Goal: Information Seeking & Learning: Check status

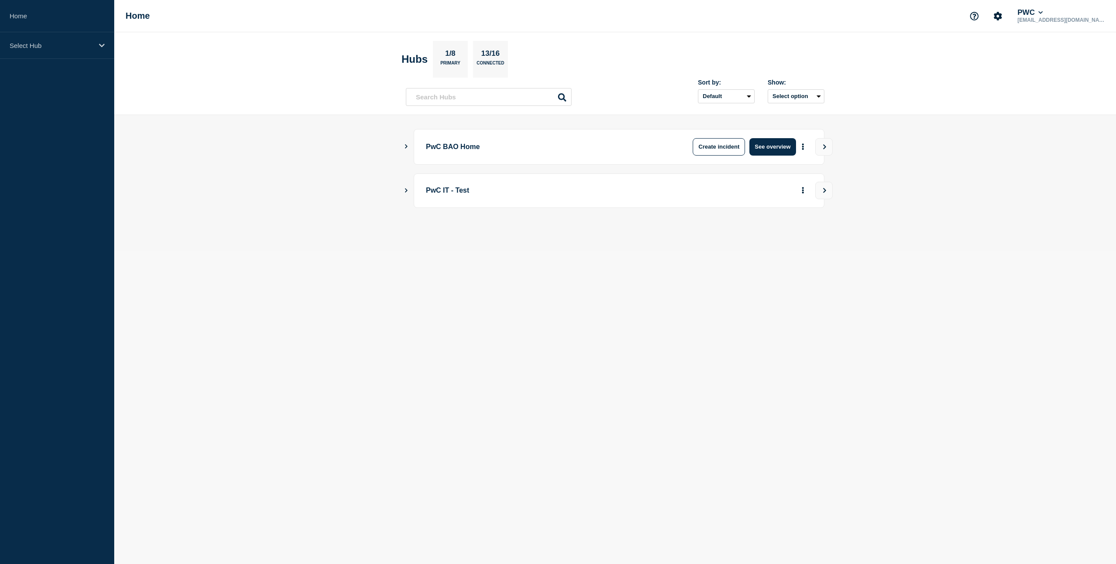
click at [405, 149] on button "Show Connected Hubs" at bounding box center [406, 146] width 4 height 7
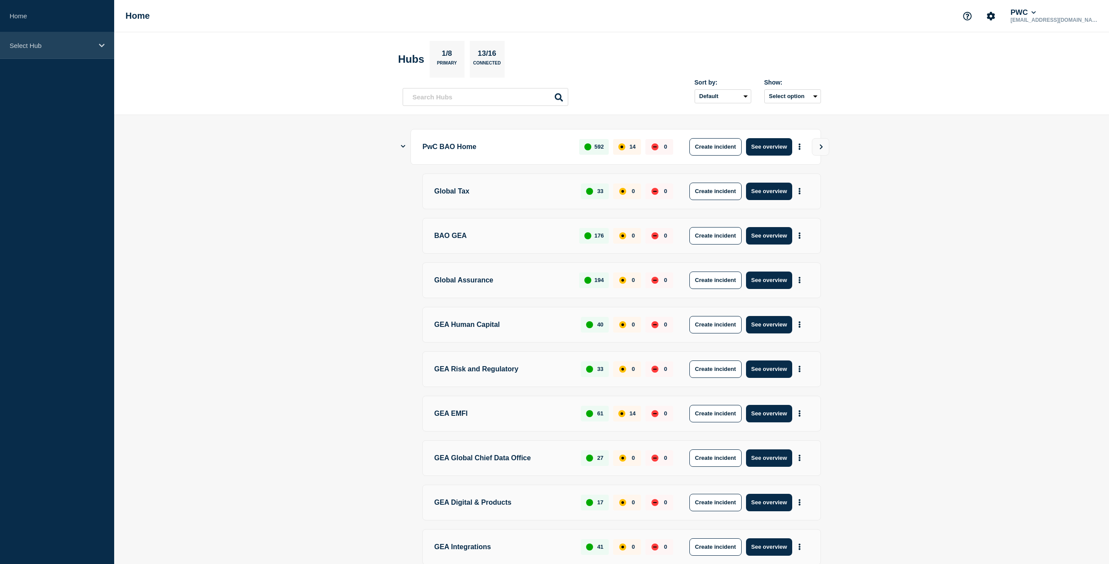
click at [104, 41] on div "Select Hub" at bounding box center [57, 45] width 114 height 27
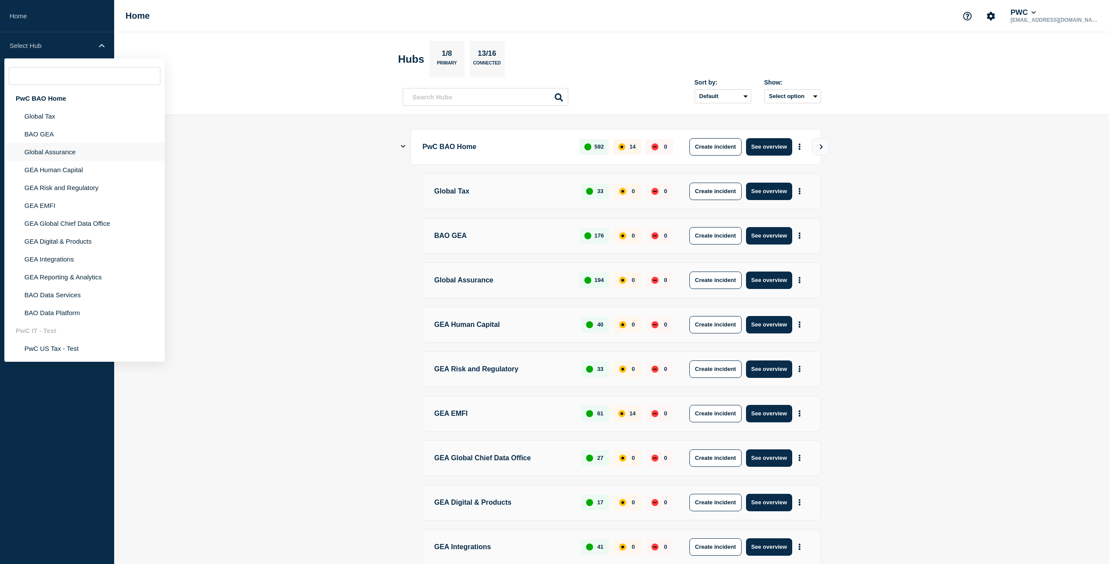
click at [57, 154] on li "Global Assurance" at bounding box center [84, 152] width 160 height 18
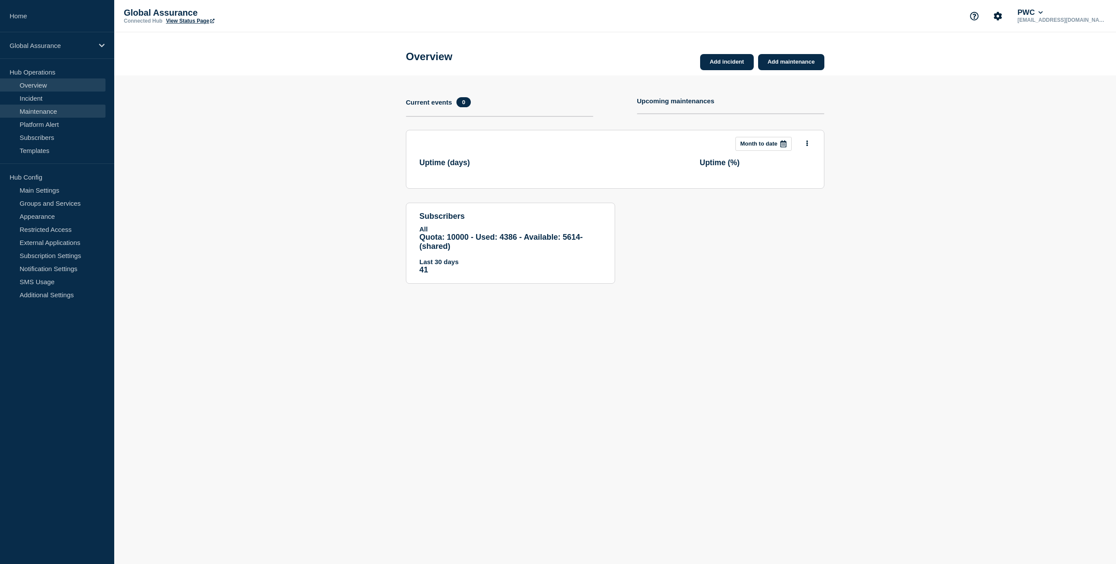
click at [51, 112] on link "Maintenance" at bounding box center [52, 111] width 105 height 13
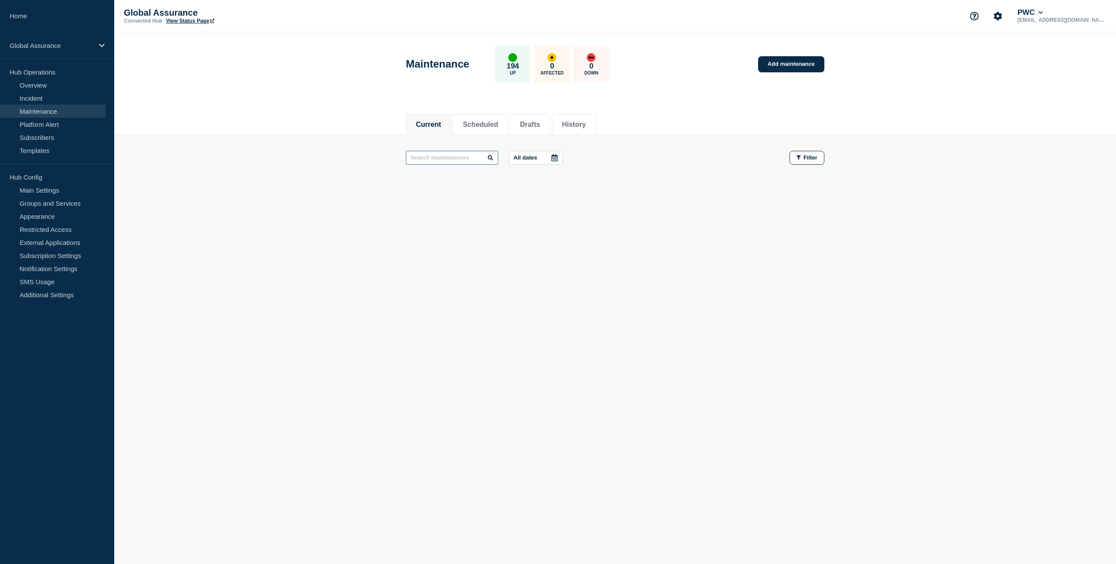
click at [446, 161] on input "text" at bounding box center [452, 158] width 92 height 14
type input "d"
type input "DR test"
click at [583, 123] on button "History" at bounding box center [574, 125] width 24 height 8
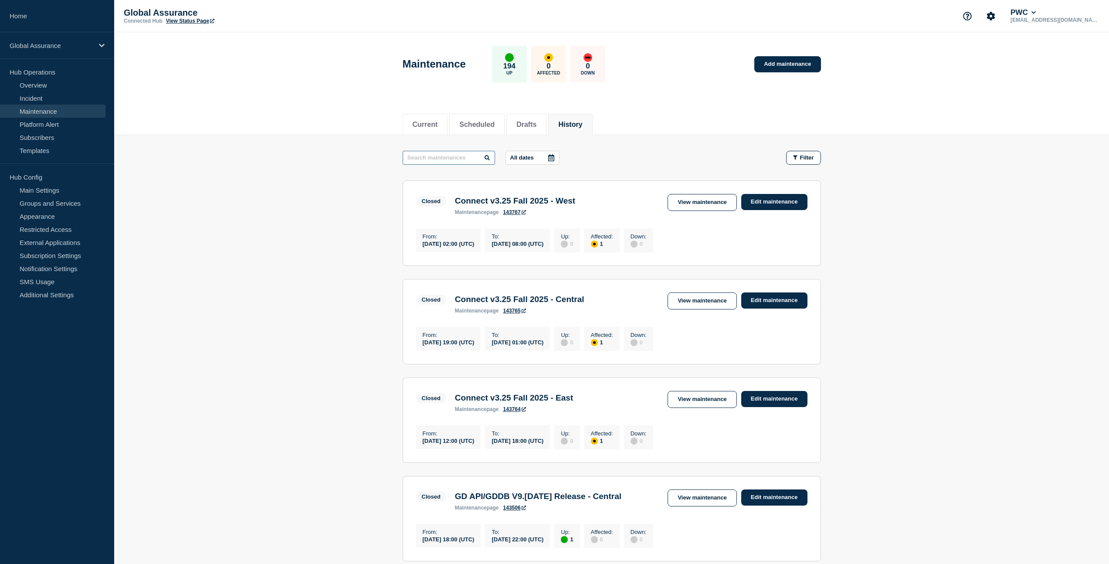
click at [456, 159] on input "text" at bounding box center [449, 158] width 92 height 14
type input "d"
type input "DR"
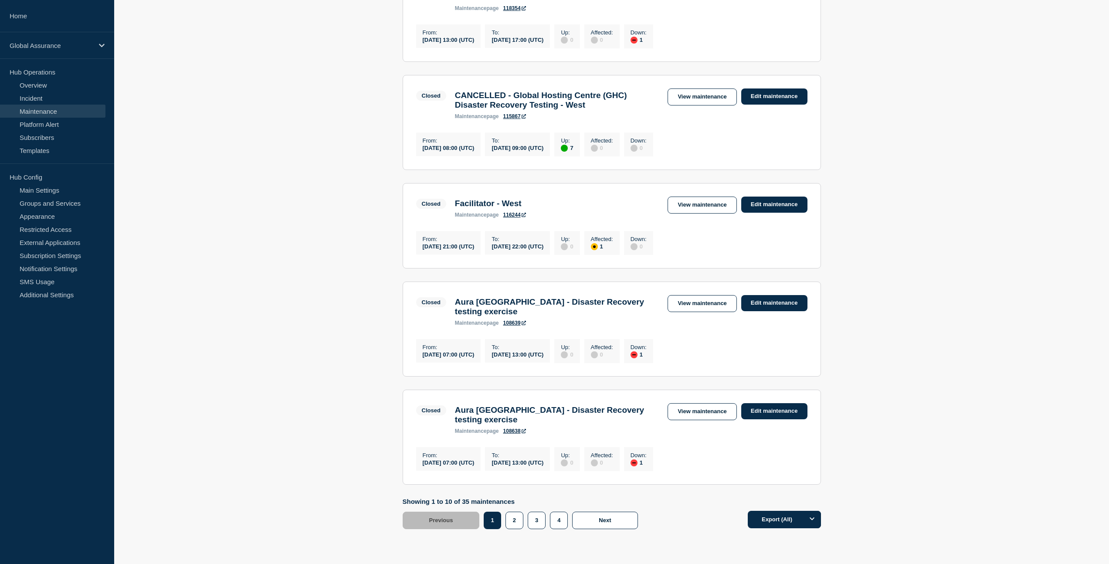
scroll to position [828, 0]
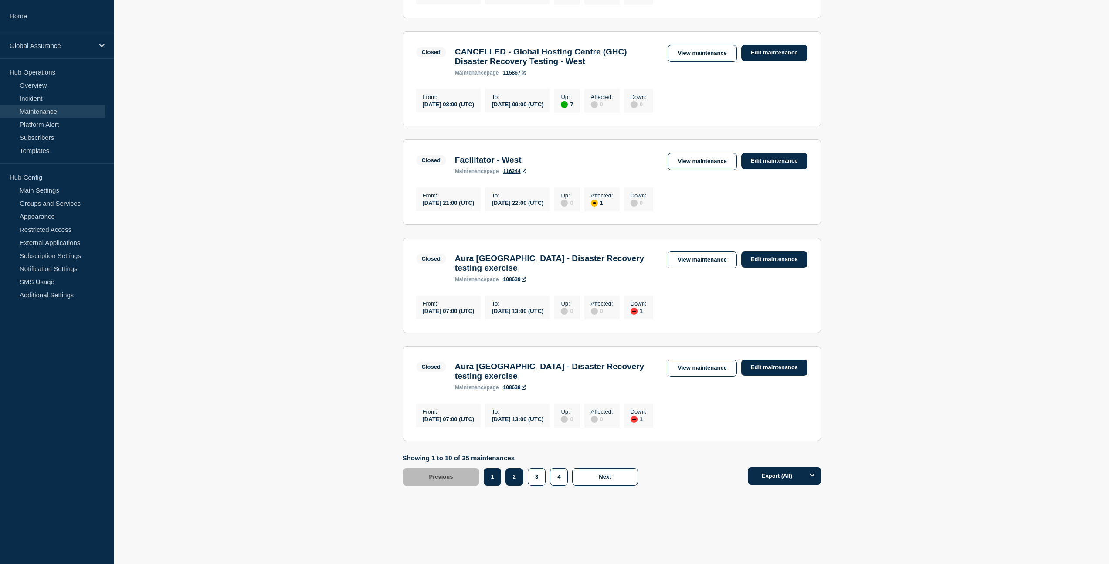
click at [508, 476] on button "2" at bounding box center [514, 476] width 18 height 17
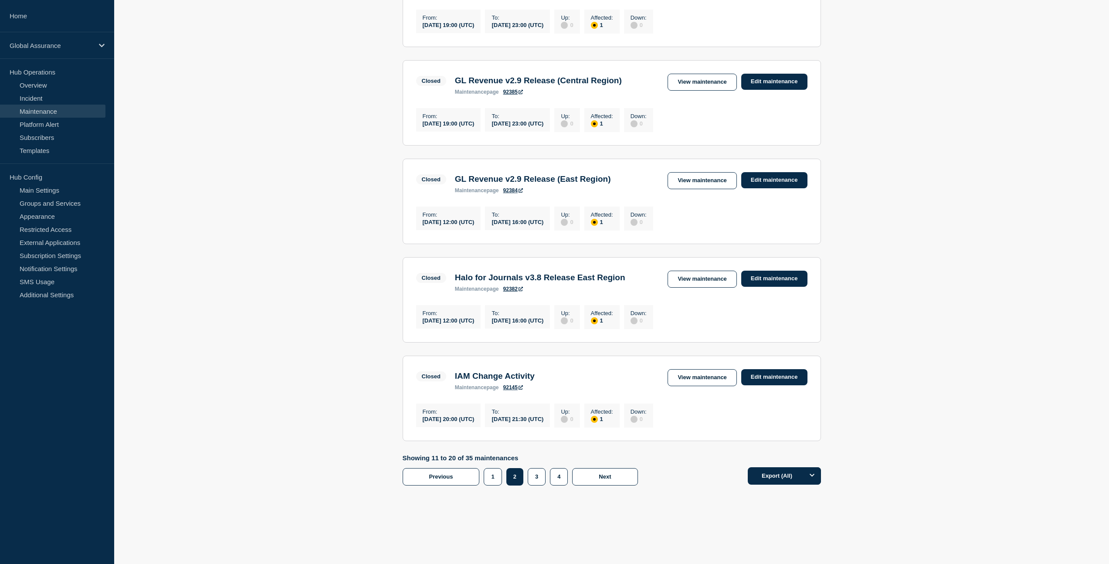
scroll to position [772, 0]
click at [533, 478] on button "3" at bounding box center [537, 476] width 18 height 17
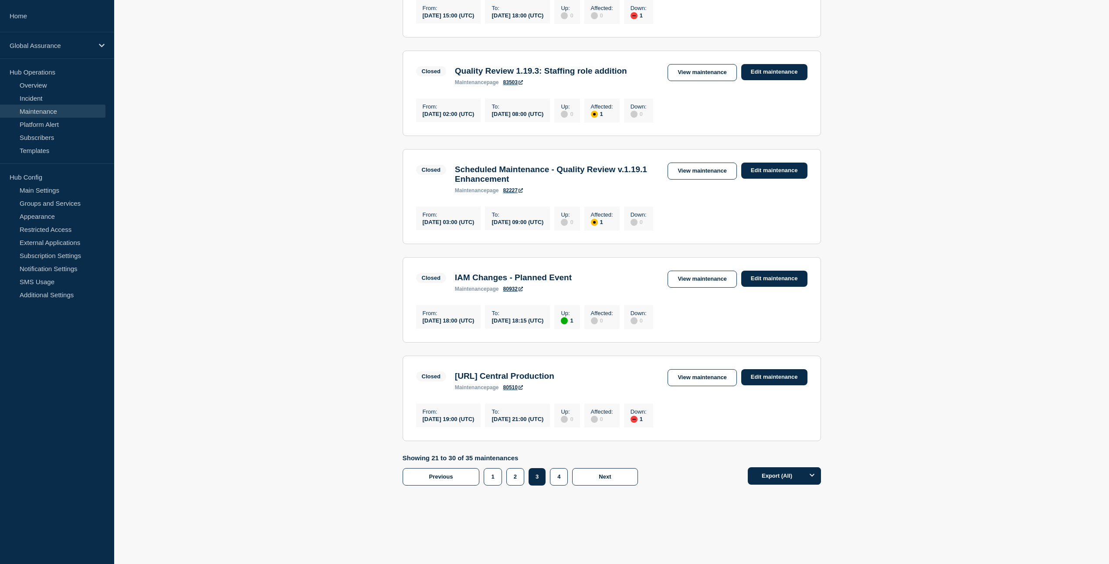
scroll to position [783, 0]
click at [563, 475] on button "4" at bounding box center [559, 476] width 18 height 17
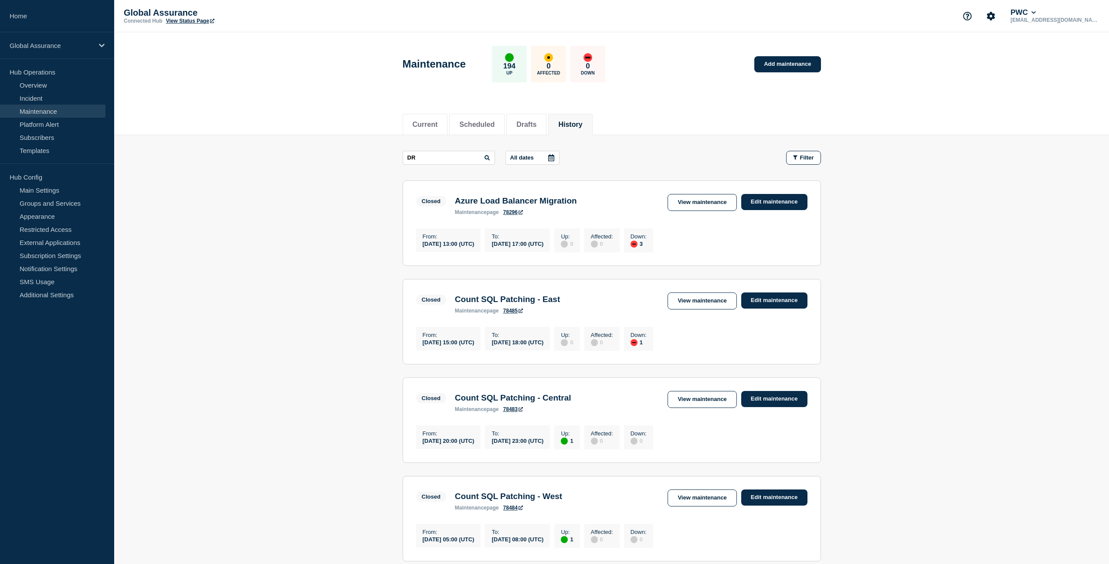
scroll to position [255, 0]
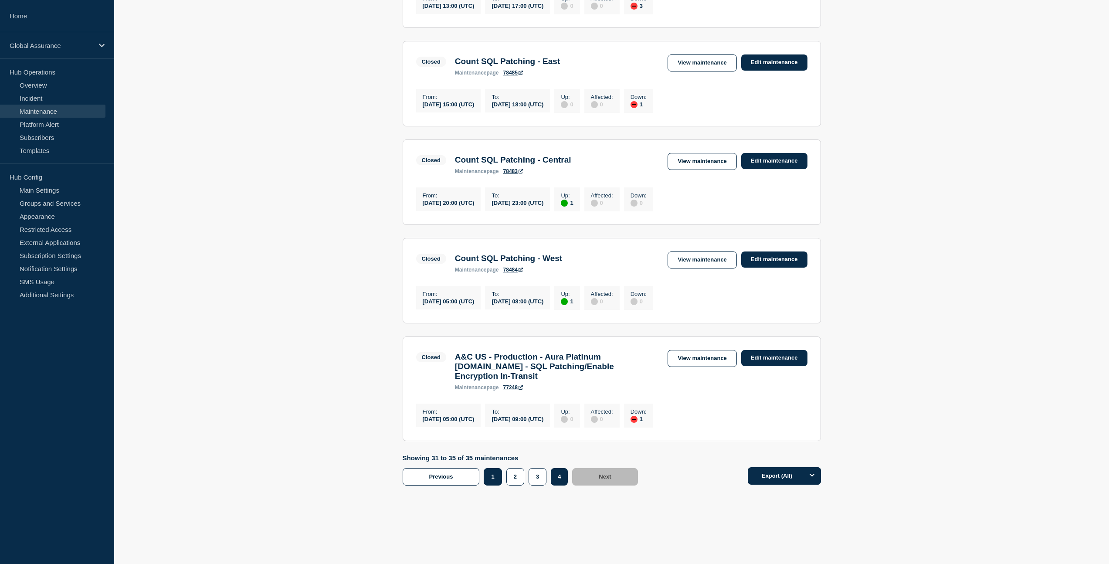
click at [492, 480] on button "1" at bounding box center [493, 476] width 18 height 17
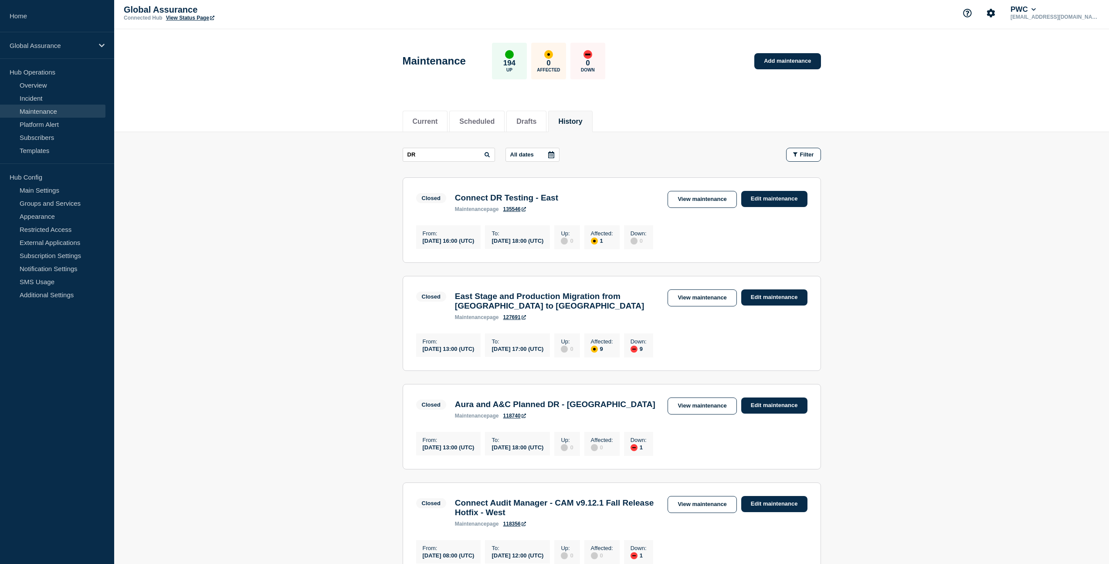
scroll to position [68, 0]
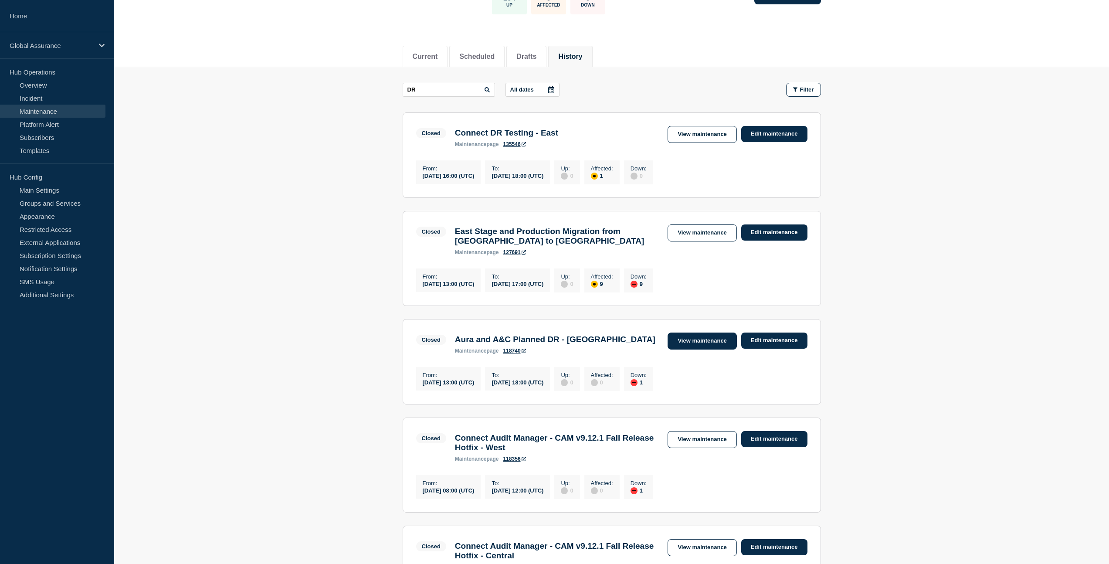
click at [693, 349] on link "View maintenance" at bounding box center [702, 340] width 69 height 17
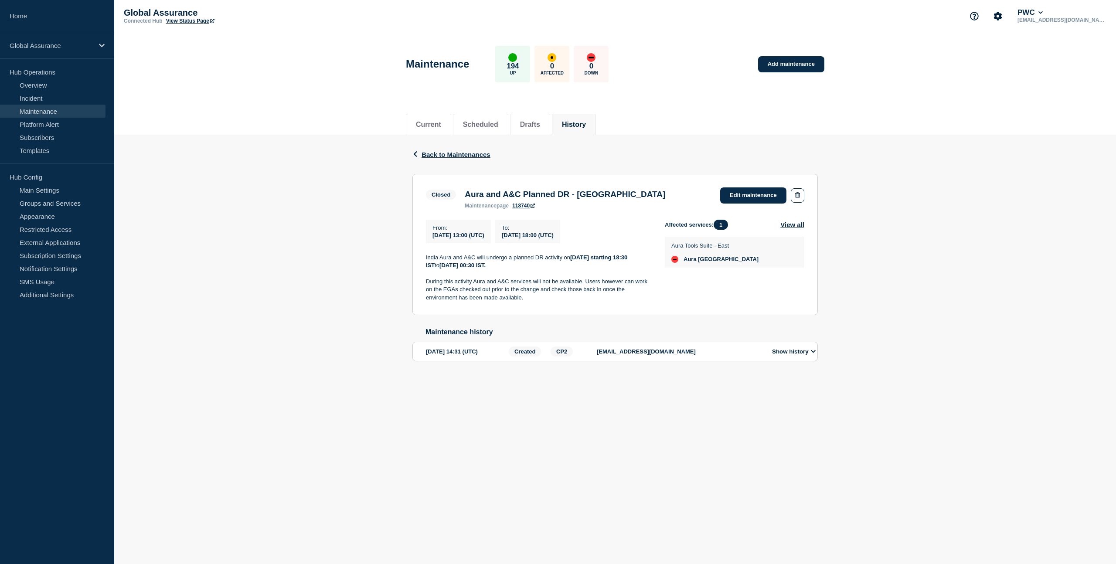
drag, startPoint x: 526, startPoint y: 305, endPoint x: 427, endPoint y: 266, distance: 106.2
click at [427, 266] on div "India Aura and A&C will undergo a planned DR activity [DATE][DATE] starting 18:…" at bounding box center [538, 278] width 225 height 48
click at [445, 158] on span "Back to Maintenances" at bounding box center [455, 154] width 69 height 7
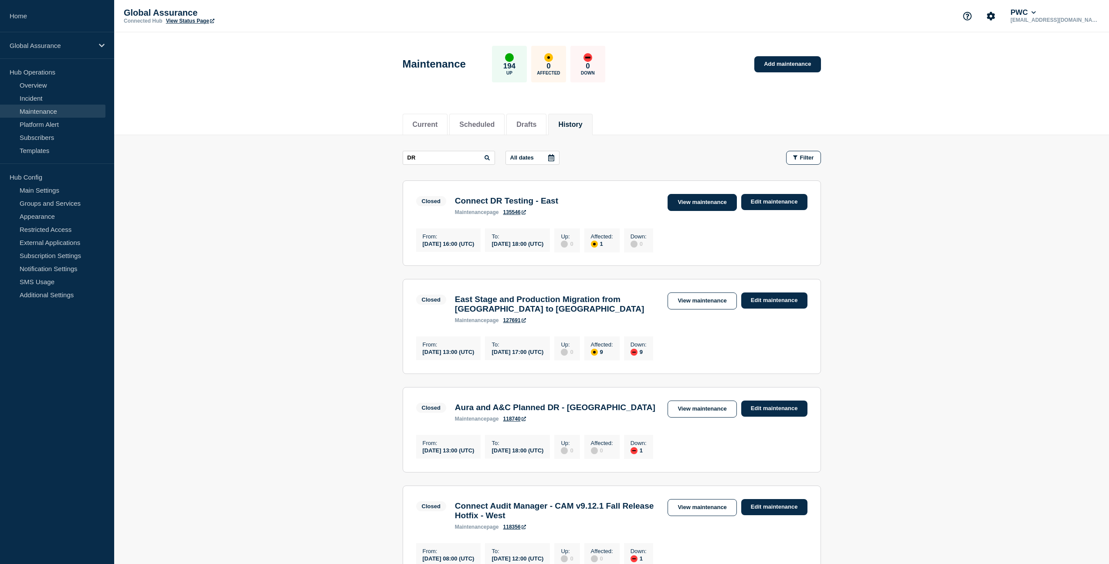
click at [721, 202] on link "View maintenance" at bounding box center [702, 202] width 69 height 17
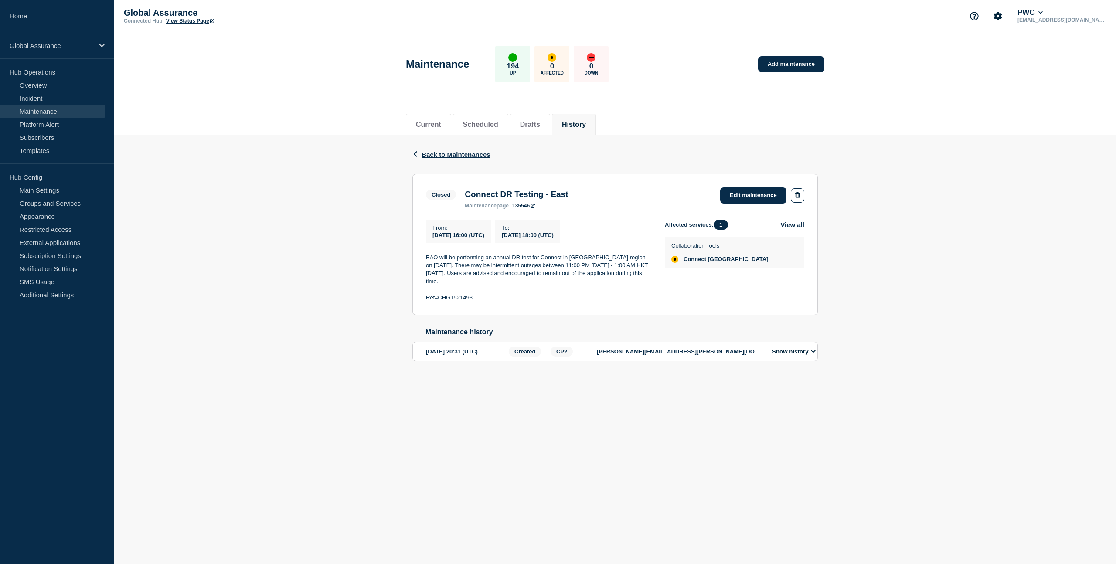
drag, startPoint x: 497, startPoint y: 286, endPoint x: 423, endPoint y: 262, distance: 77.9
click at [423, 262] on section "Closed Connect DR Testing - East maintenance page 135546 Edit maintenance From …" at bounding box center [614, 245] width 405 height 142
click at [442, 156] on span "Back to Maintenances" at bounding box center [455, 154] width 69 height 7
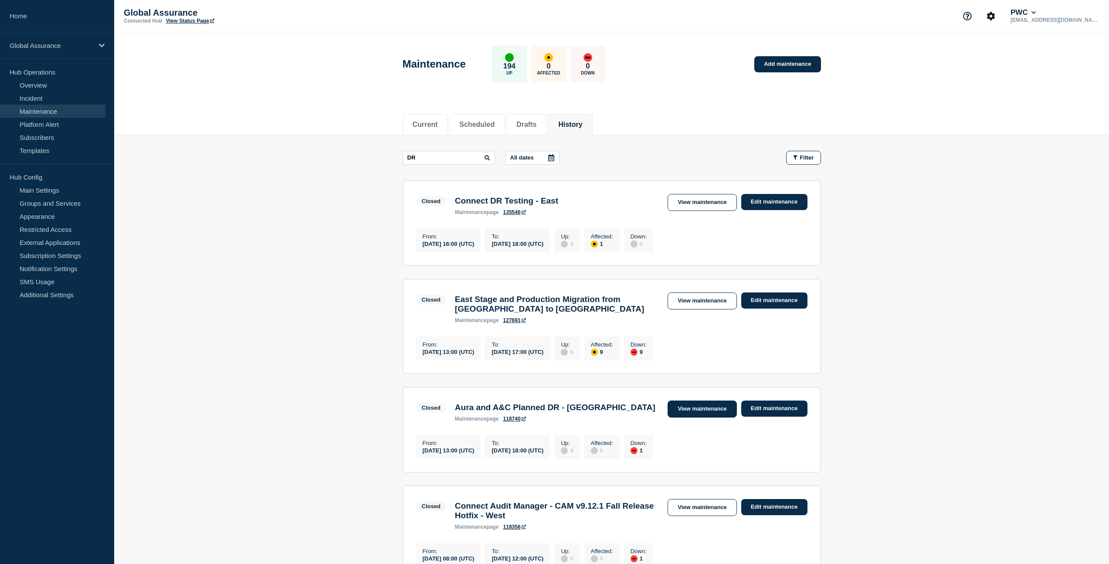
click at [681, 417] on link "View maintenance" at bounding box center [702, 408] width 69 height 17
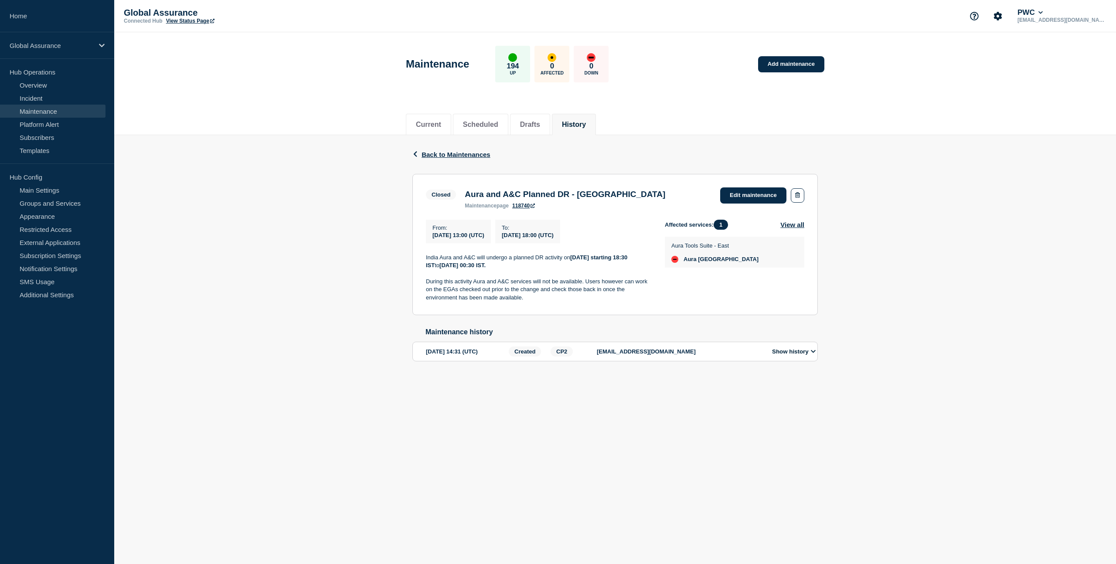
click at [427, 285] on p "During this activity Aura and A&C services will not be available. Users however…" at bounding box center [538, 290] width 225 height 24
drag, startPoint x: 426, startPoint y: 287, endPoint x: 550, endPoint y: 302, distance: 124.6
click at [550, 302] on p "During this activity Aura and A&C services will not be available. Users however…" at bounding box center [538, 290] width 225 height 24
copy p "During this activity Aura and A&C services will not be available. Users however…"
click at [452, 157] on span "Back to Maintenances" at bounding box center [455, 154] width 69 height 7
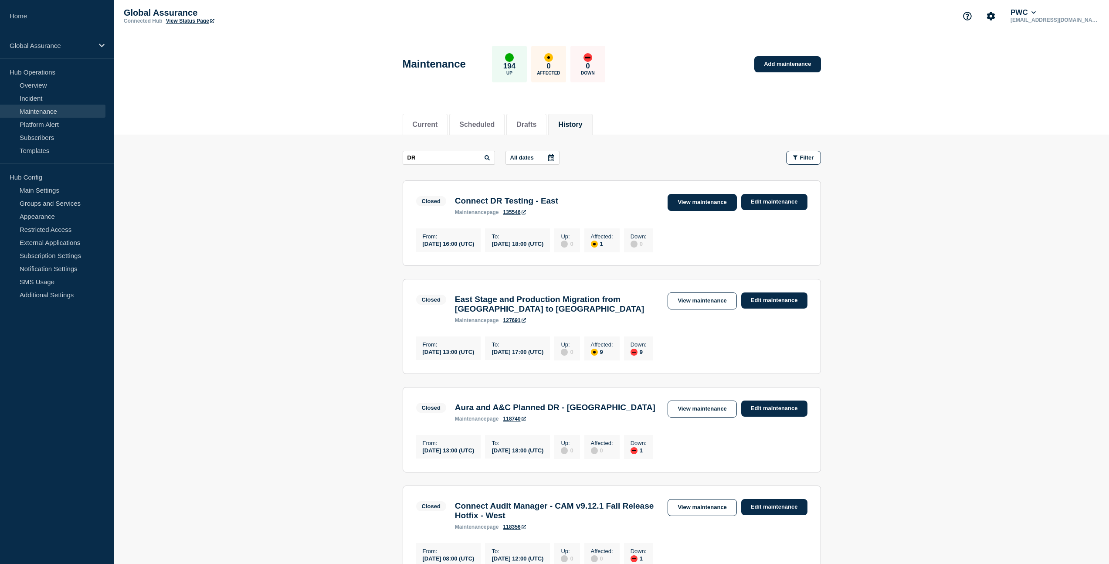
click at [716, 201] on link "View maintenance" at bounding box center [702, 202] width 69 height 17
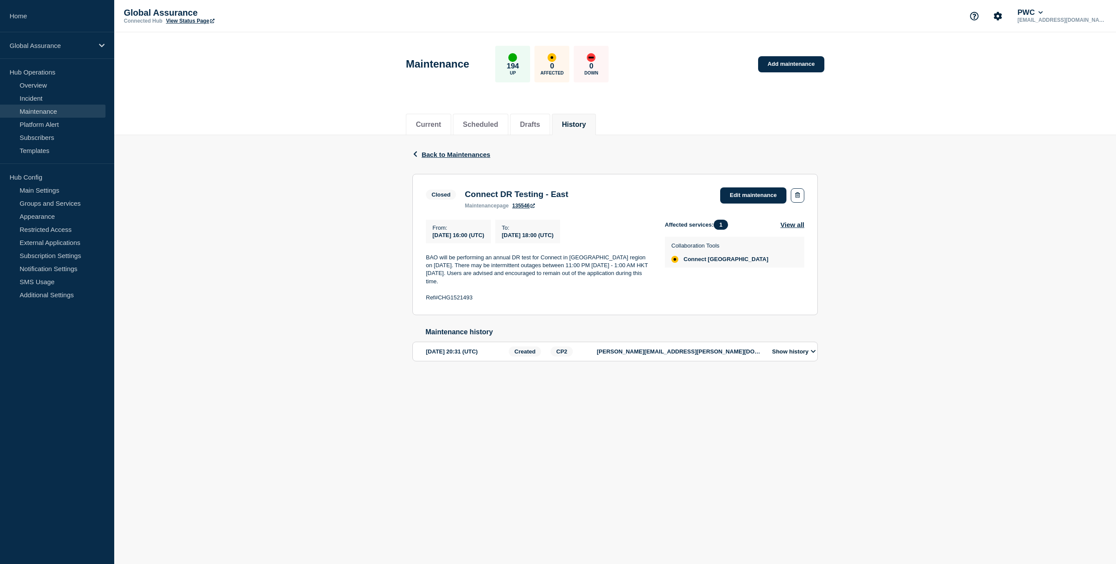
drag, startPoint x: 442, startPoint y: 272, endPoint x: 501, endPoint y: 289, distance: 60.9
click at [501, 286] on p "BAO will be performing an annual DR test for Connect in [GEOGRAPHIC_DATA] regio…" at bounding box center [538, 270] width 225 height 32
copy p "There may be intermittent outages between 11:00 PM [DATE] - 1:00 AM HKT [DATE].…"
click at [181, 210] on div "Back Back to Maintenances Closed Connect DR Testing - East From [DATE] 16:00 (U…" at bounding box center [614, 262] width 1001 height 254
click at [51, 86] on link "Overview" at bounding box center [52, 84] width 105 height 13
